Goal: Check status

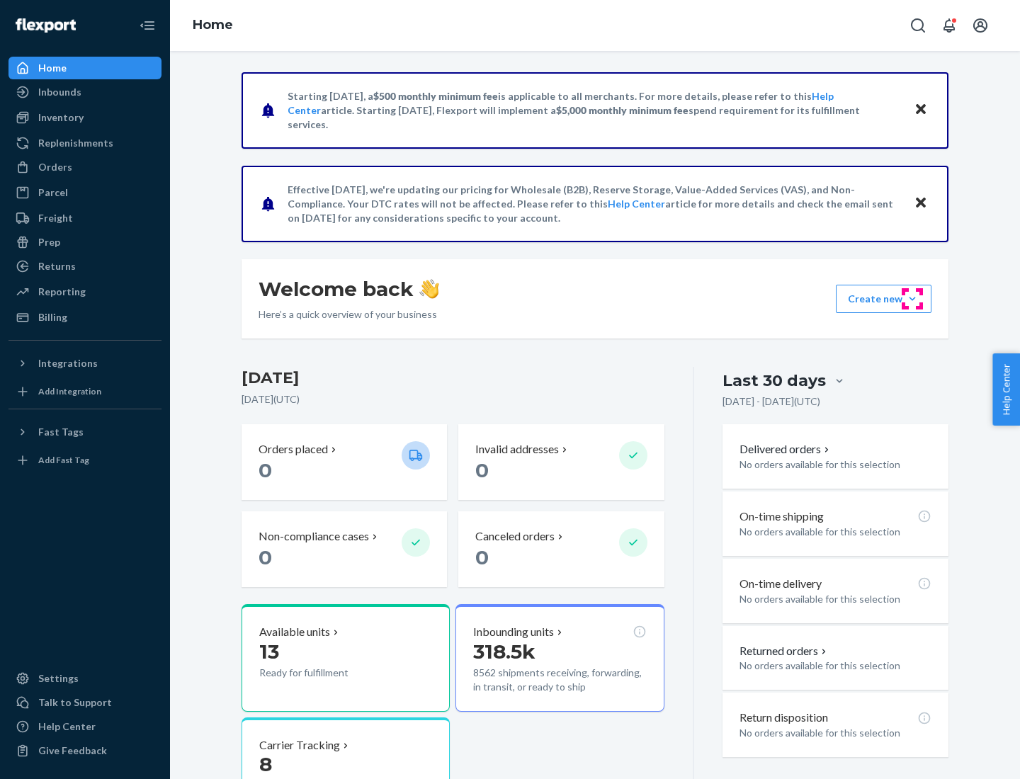
click at [913, 299] on button "Create new Create new inbound Create new order Create new product" at bounding box center [884, 299] width 96 height 28
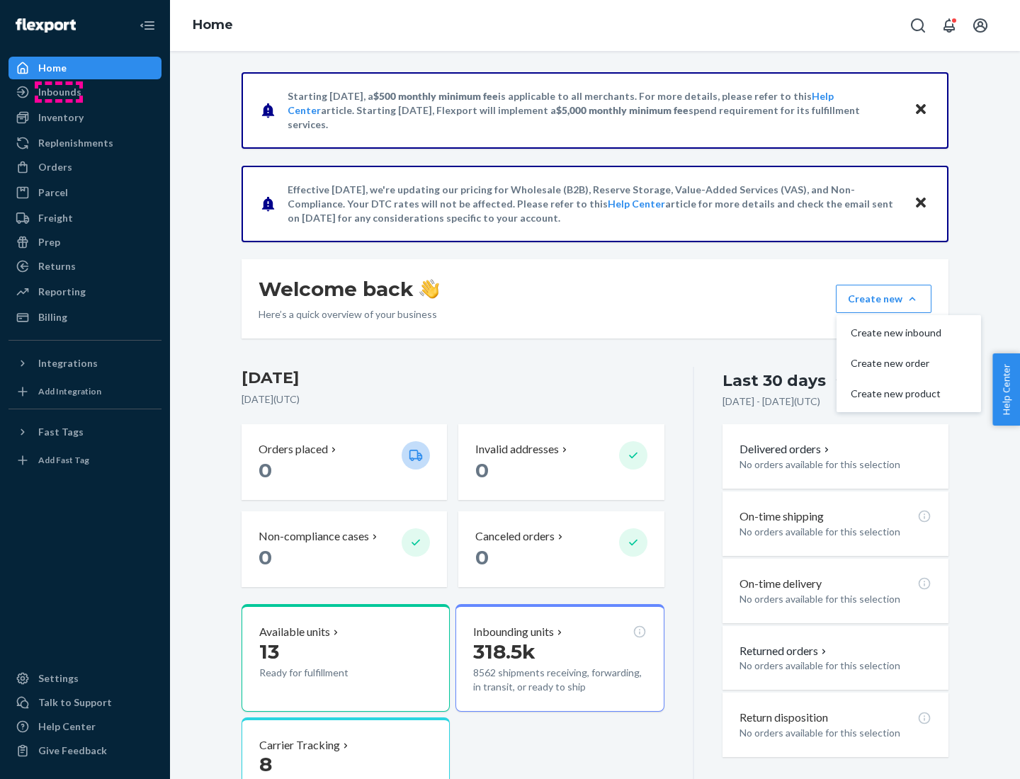
click at [59, 92] on div "Inbounds" at bounding box center [59, 92] width 43 height 14
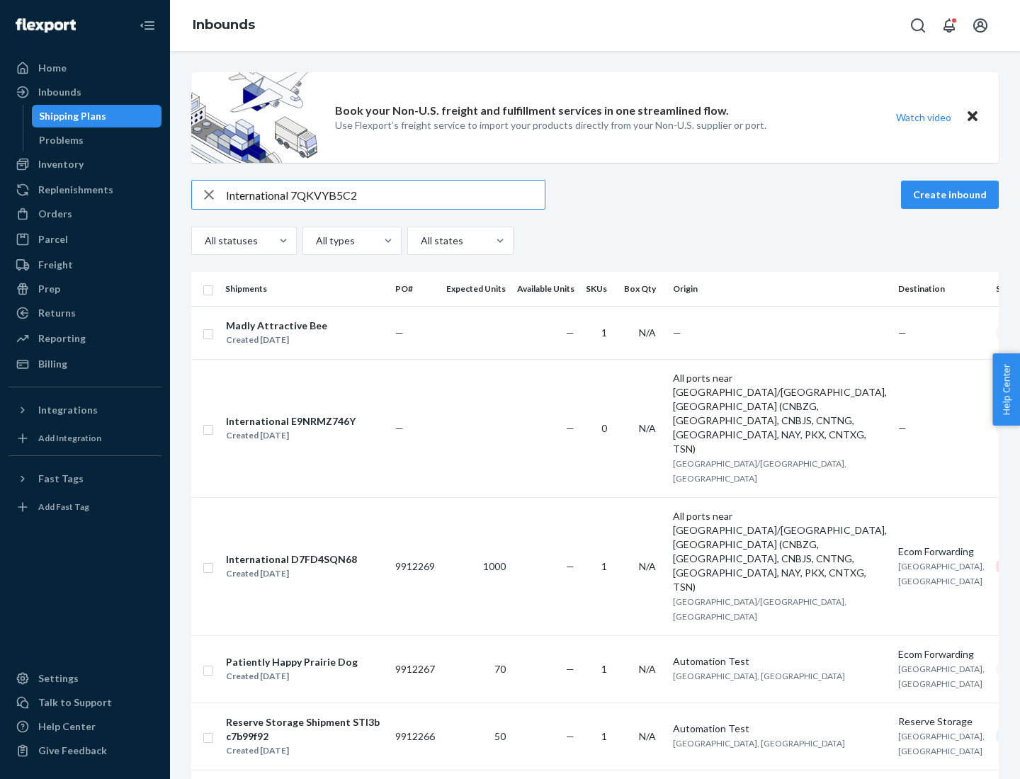
type input "International 7QKVYB5C29"
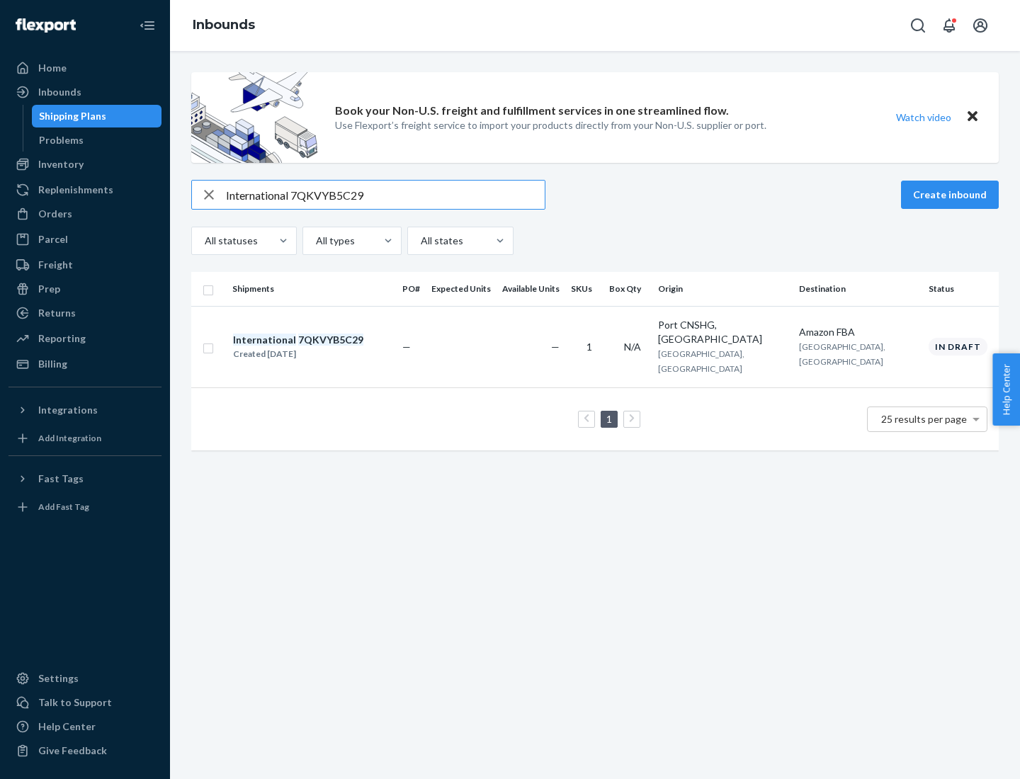
click at [322, 347] on div "Created [DATE]" at bounding box center [298, 354] width 130 height 14
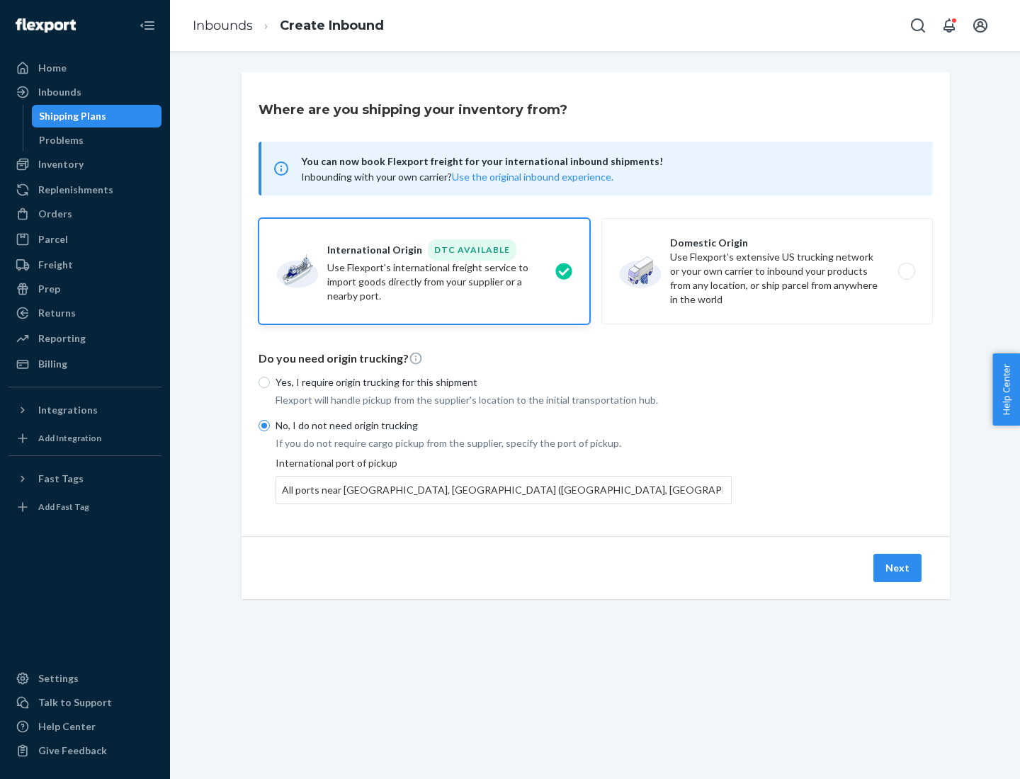
click at [898, 567] on button "Next" at bounding box center [898, 568] width 48 height 28
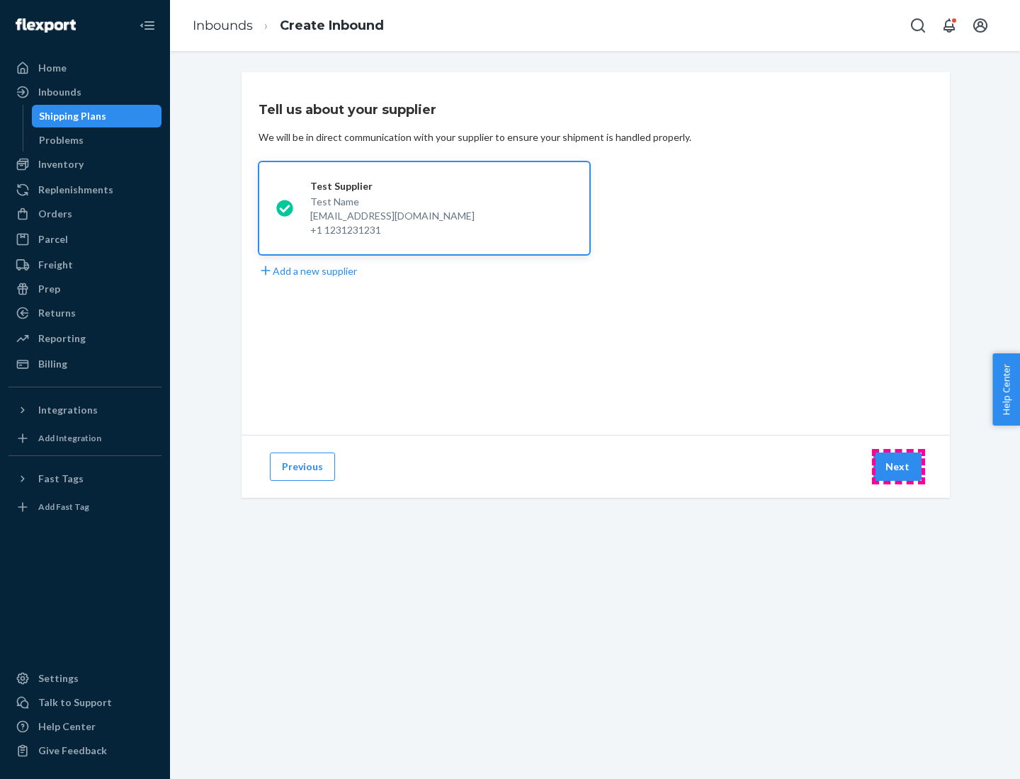
click at [898, 467] on button "Next" at bounding box center [898, 467] width 48 height 28
